Goal: Check status: Check status

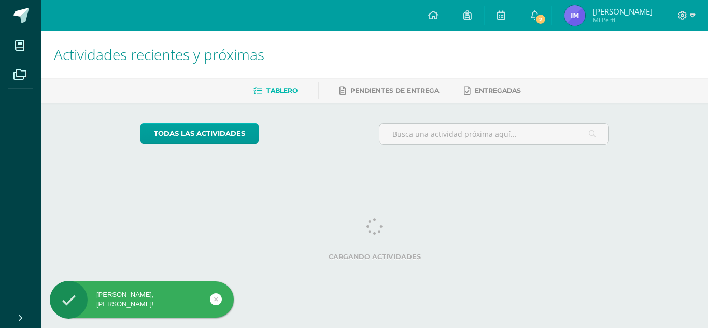
click at [585, 17] on img at bounding box center [574, 15] width 21 height 21
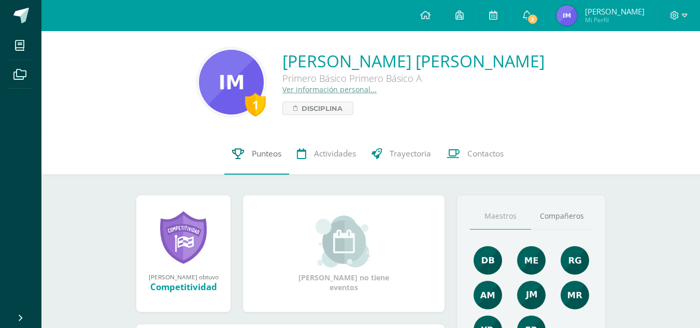
click at [270, 160] on link "Punteos" at bounding box center [256, 153] width 65 height 41
